Goal: Information Seeking & Learning: Learn about a topic

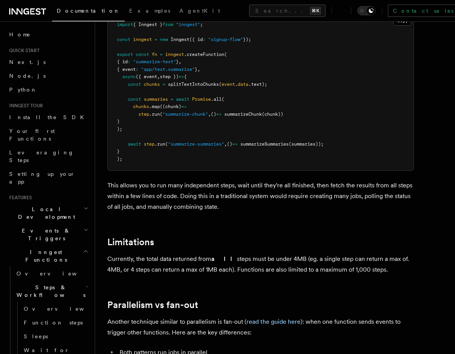
scroll to position [1136, 0]
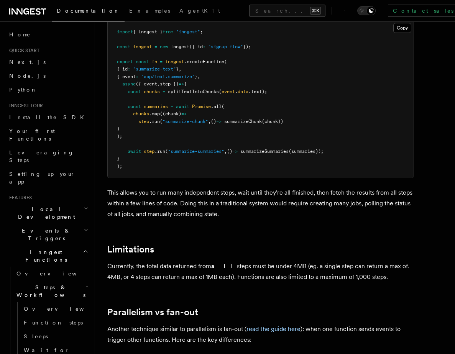
click at [178, 202] on p "This allows you to run many independent steps, wait until they're all finished,…" at bounding box center [260, 203] width 306 height 32
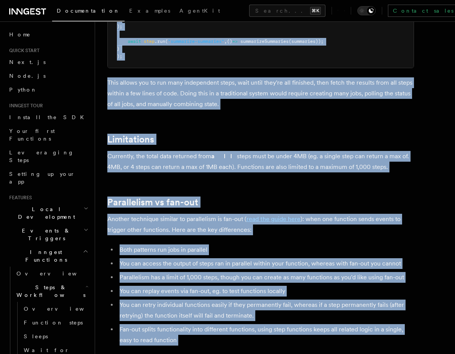
scroll to position [1274, 0]
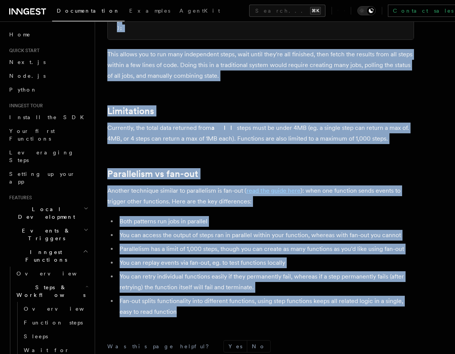
drag, startPoint x: 108, startPoint y: 57, endPoint x: 199, endPoint y: 305, distance: 264.5
copy article "Step parallelism If you’re using a serverless platform to host, code will run i…"
click at [214, 185] on p "Another technique similar to parallelism is fan-out ( read the guide here ): wh…" at bounding box center [260, 195] width 306 height 21
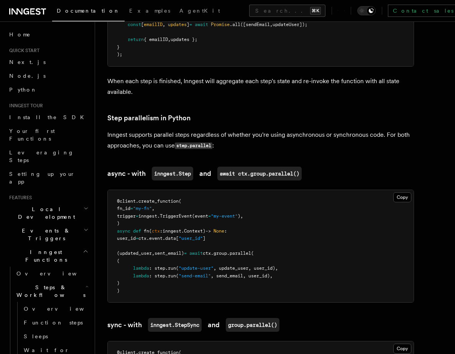
scroll to position [452, 0]
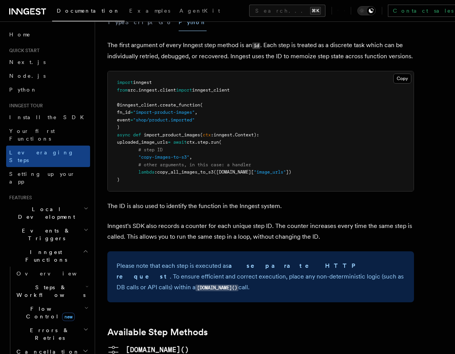
scroll to position [370, 0]
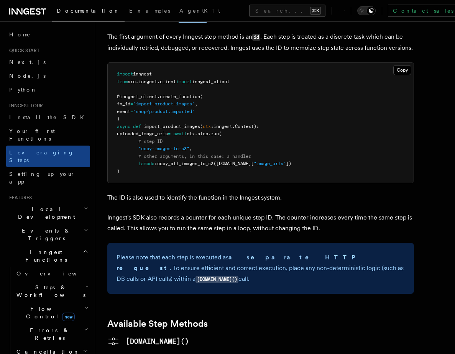
click at [182, 212] on p "Inngest's SDK also records a counter for each unique step ID. The counter incre…" at bounding box center [260, 222] width 306 height 21
